Goal: Task Accomplishment & Management: Manage account settings

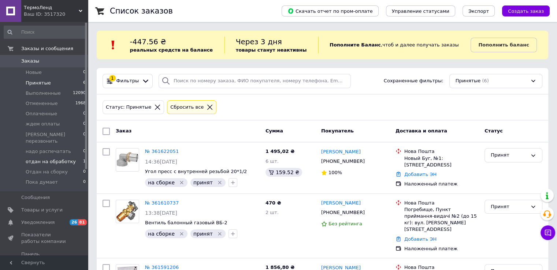
click at [65, 159] on span "отдан на обработку" at bounding box center [51, 162] width 50 height 7
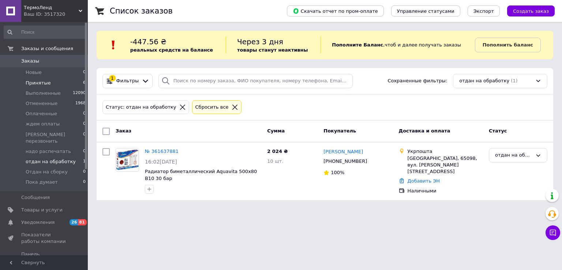
click at [34, 82] on span "Принятые" at bounding box center [38, 83] width 25 height 7
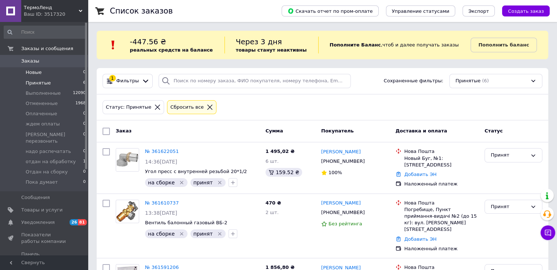
click at [35, 70] on span "Новые" at bounding box center [34, 72] width 16 height 7
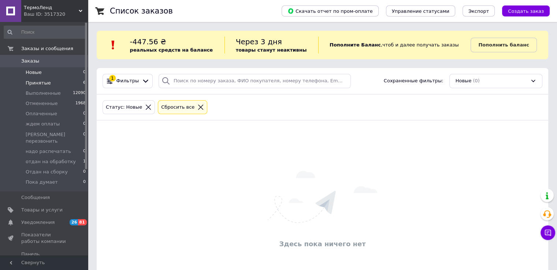
click at [39, 84] on span "Принятые" at bounding box center [38, 83] width 25 height 7
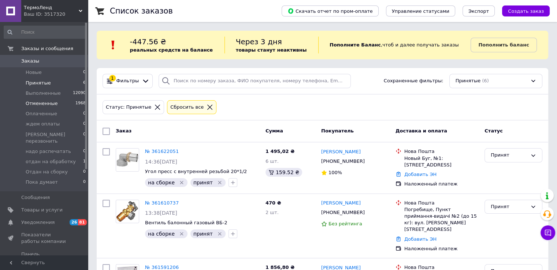
click at [47, 105] on span "Отмененные" at bounding box center [42, 103] width 32 height 7
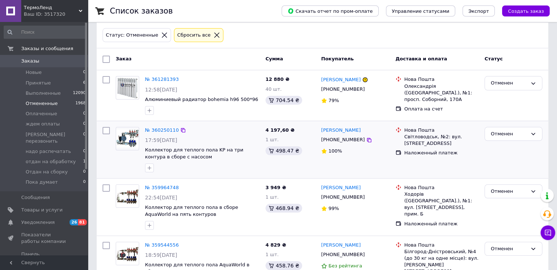
scroll to position [73, 0]
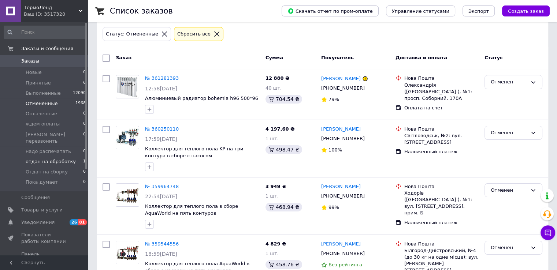
click at [61, 159] on span "отдан на обработку" at bounding box center [51, 162] width 50 height 7
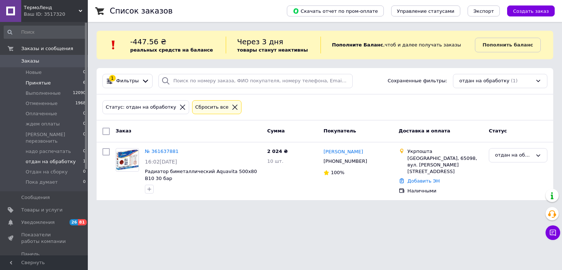
click at [40, 83] on span "Принятые" at bounding box center [38, 83] width 25 height 7
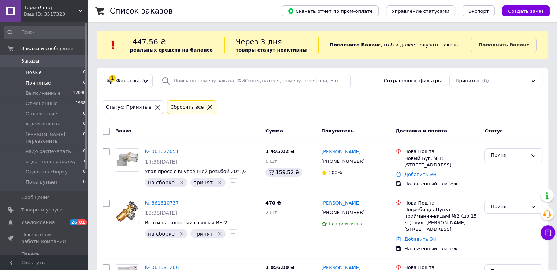
click at [35, 73] on span "Новые" at bounding box center [34, 72] width 16 height 7
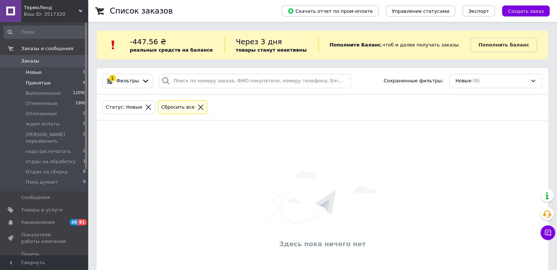
click at [39, 83] on span "Принятые" at bounding box center [38, 83] width 25 height 7
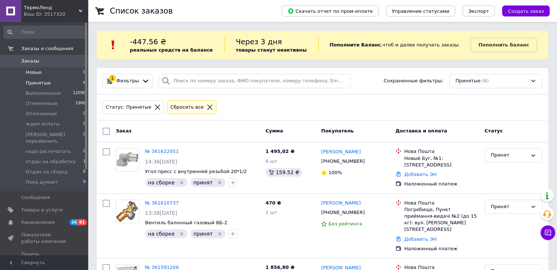
click at [34, 72] on span "Новые" at bounding box center [34, 72] width 16 height 7
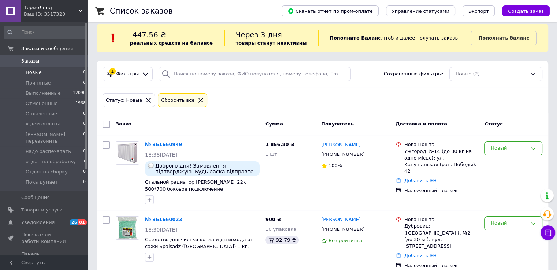
scroll to position [13, 0]
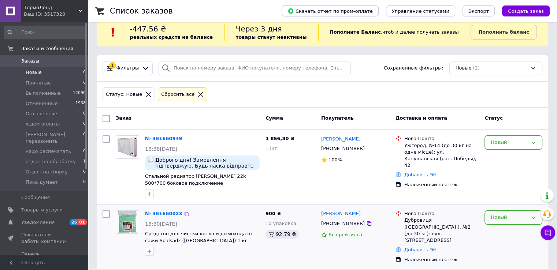
click at [500, 218] on div "Новый" at bounding box center [509, 218] width 37 height 8
click at [500, 231] on li "Принят" at bounding box center [513, 233] width 57 height 14
click at [498, 141] on div "Новый" at bounding box center [509, 143] width 37 height 8
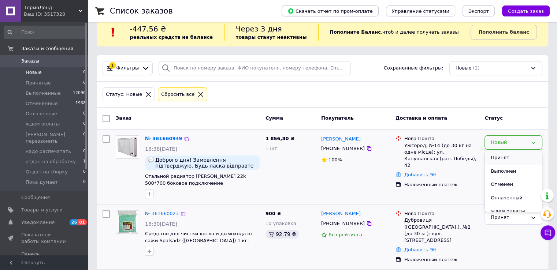
click at [502, 156] on li "Принят" at bounding box center [513, 158] width 57 height 14
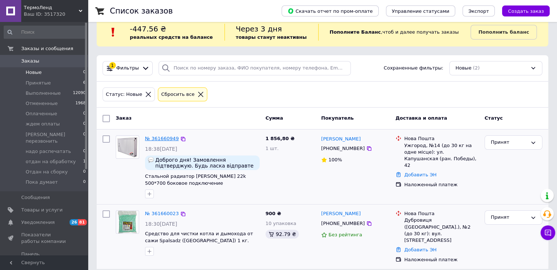
click at [168, 139] on link "№ 361660949" at bounding box center [162, 138] width 34 height 5
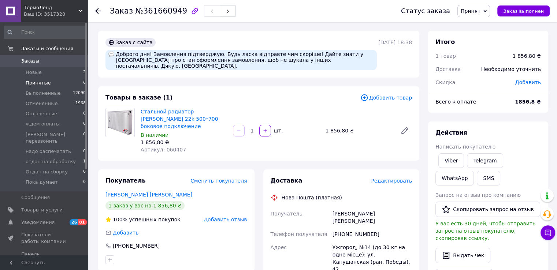
click at [32, 83] on span "Принятые" at bounding box center [38, 83] width 25 height 7
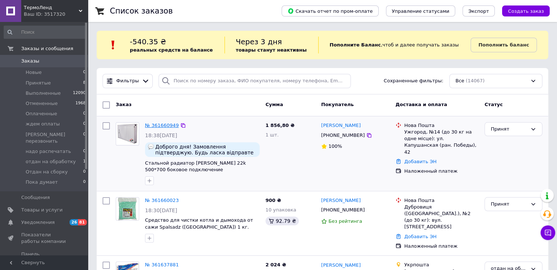
click at [167, 124] on link "№ 361660949" at bounding box center [162, 125] width 34 height 5
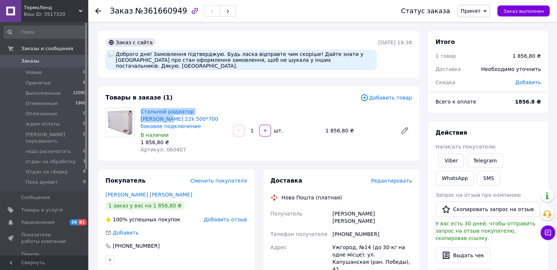
drag, startPoint x: 138, startPoint y: 103, endPoint x: 210, endPoint y: 103, distance: 72.1
click at [210, 107] on div "Стальной радиатор [PERSON_NAME] 22k 500*700 боковое подключение В наличии 1 856…" at bounding box center [184, 131] width 92 height 48
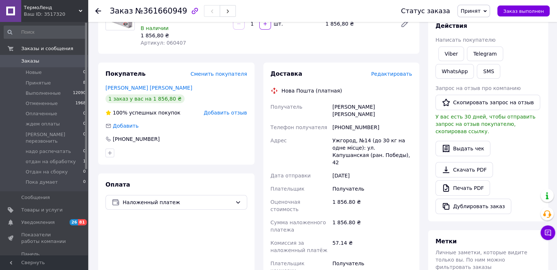
scroll to position [110, 0]
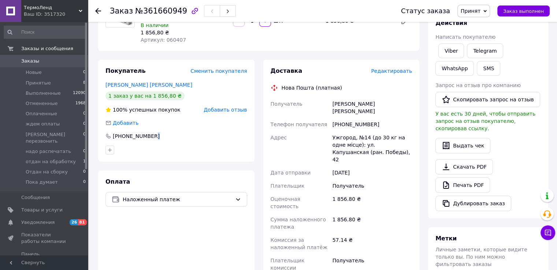
drag, startPoint x: 162, startPoint y: 126, endPoint x: 116, endPoint y: 130, distance: 46.3
click at [116, 130] on div "Покупатель Сменить покупателя [PERSON_NAME] [PERSON_NAME] 1 заказ у вас на 1 85…" at bounding box center [176, 111] width 156 height 102
click at [162, 133] on icon "button" at bounding box center [165, 136] width 6 height 6
drag, startPoint x: 158, startPoint y: 124, endPoint x: 107, endPoint y: 131, distance: 51.7
click at [107, 131] on div "Покупатель Сменить покупателя [PERSON_NAME] [PERSON_NAME] 1 заказ у вас на 1 85…" at bounding box center [176, 111] width 156 height 102
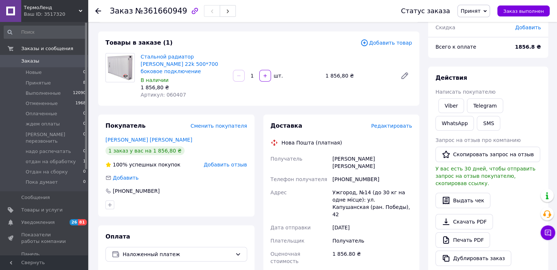
scroll to position [0, 0]
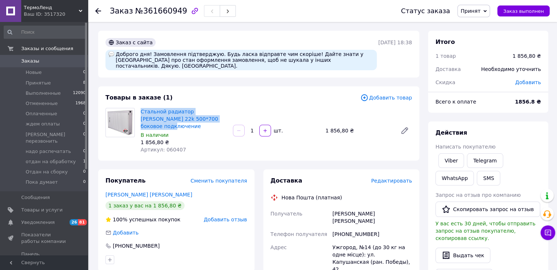
copy link "Стальной радиатор [PERSON_NAME] 22k 500*700 боковое подключение"
drag, startPoint x: 138, startPoint y: 101, endPoint x: 216, endPoint y: 113, distance: 79.2
click at [216, 113] on div "Стальной радиатор [PERSON_NAME] 22k 500*700 боковое подключение В наличии 1 856…" at bounding box center [184, 131] width 92 height 48
click at [209, 141] on div "Стальной радиатор [PERSON_NAME] 22k 500*700 боковое подключение В наличии 1 856…" at bounding box center [184, 131] width 92 height 48
copy div "1 856,80 ₴"
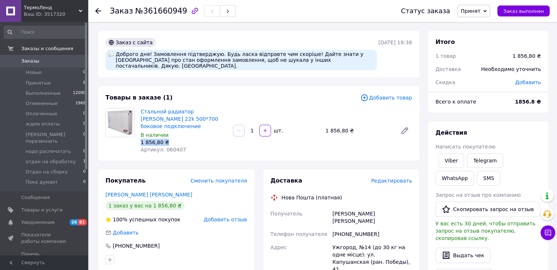
drag, startPoint x: 166, startPoint y: 128, endPoint x: 139, endPoint y: 131, distance: 27.2
click at [139, 131] on div "Стальной радиатор [PERSON_NAME] 22k 500*700 боковое подключение В наличии 1 856…" at bounding box center [184, 131] width 92 height 48
click at [314, 99] on div "Товары в заказе (1) Добавить товар Стальной радиатор [PERSON_NAME] 22k 500*700 …" at bounding box center [258, 123] width 321 height 74
click at [44, 83] on span "Принятые" at bounding box center [38, 83] width 25 height 7
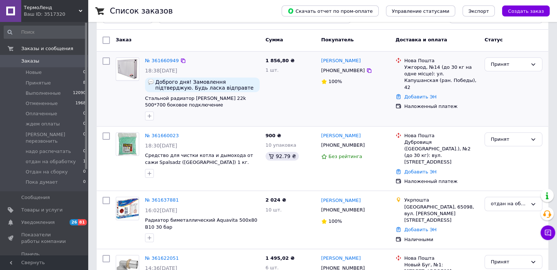
scroll to position [73, 0]
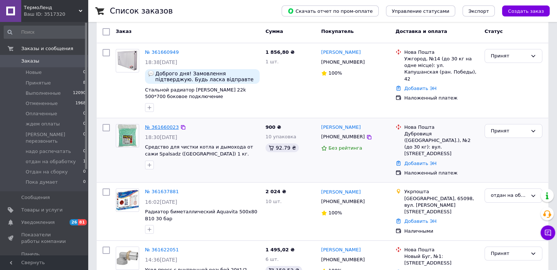
click at [165, 127] on link "№ 361660023" at bounding box center [162, 126] width 34 height 5
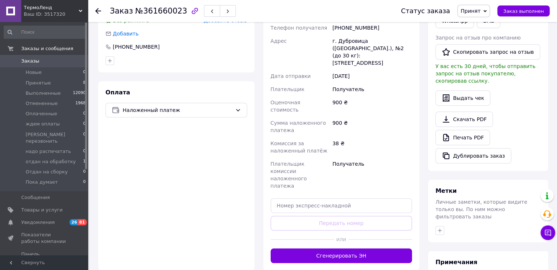
scroll to position [254, 0]
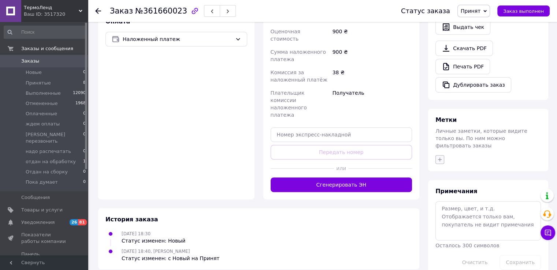
click at [439, 157] on icon "button" at bounding box center [440, 160] width 6 height 6
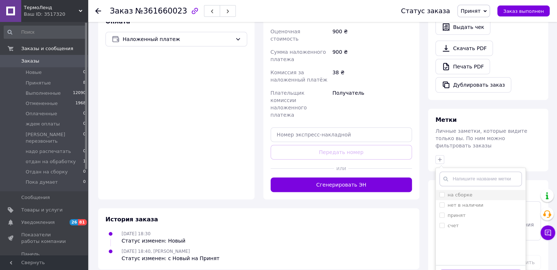
click at [442, 192] on input "на сборке" at bounding box center [441, 194] width 5 height 5
checkbox input "true"
click at [441, 213] on input "принят" at bounding box center [441, 215] width 5 height 5
checkbox input "true"
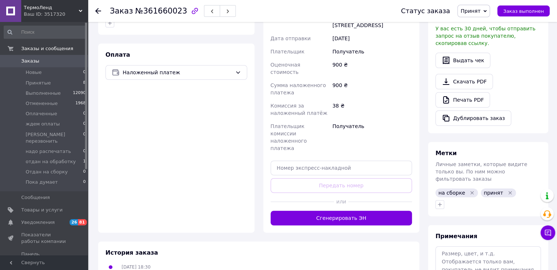
scroll to position [181, 0]
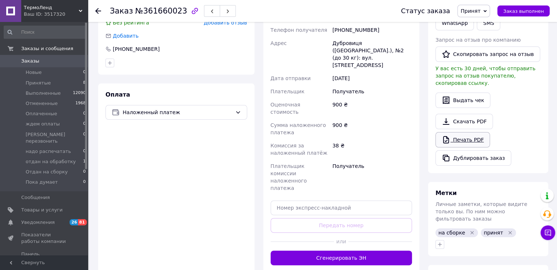
click at [458, 132] on link "Печать PDF" at bounding box center [462, 139] width 55 height 15
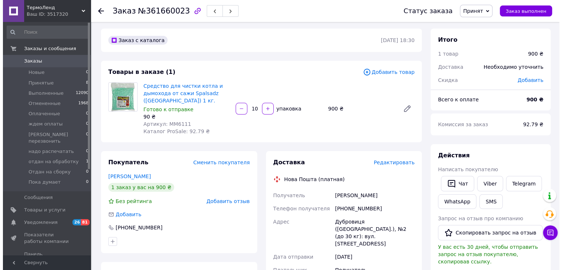
scroll to position [0, 0]
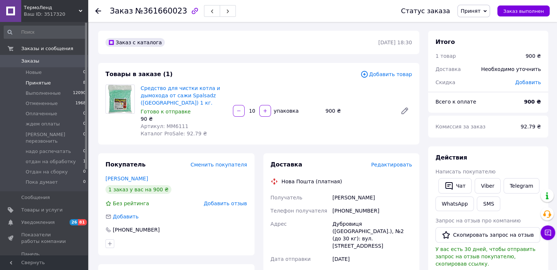
click at [37, 82] on span "Принятые" at bounding box center [38, 83] width 25 height 7
